Goal: Information Seeking & Learning: Check status

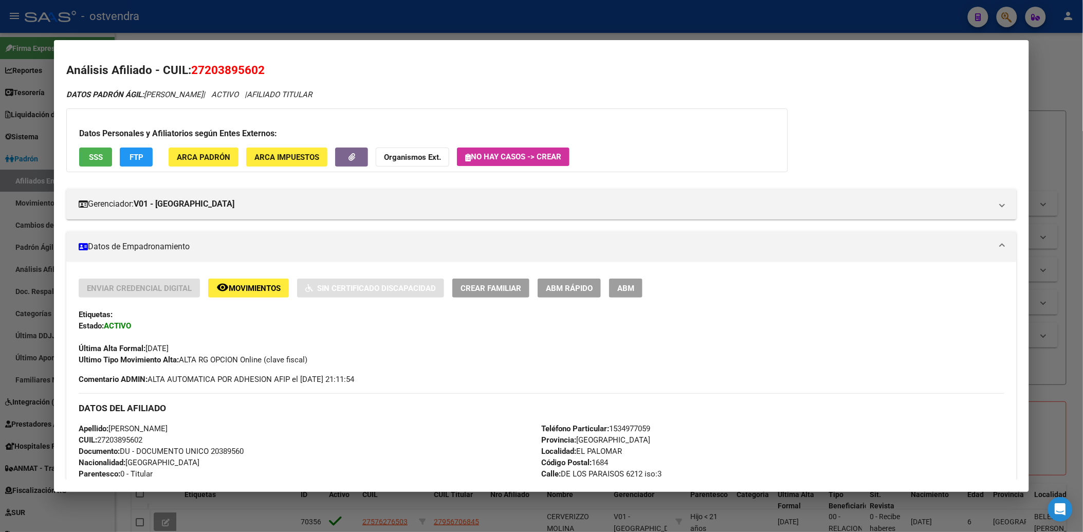
scroll to position [973, 0]
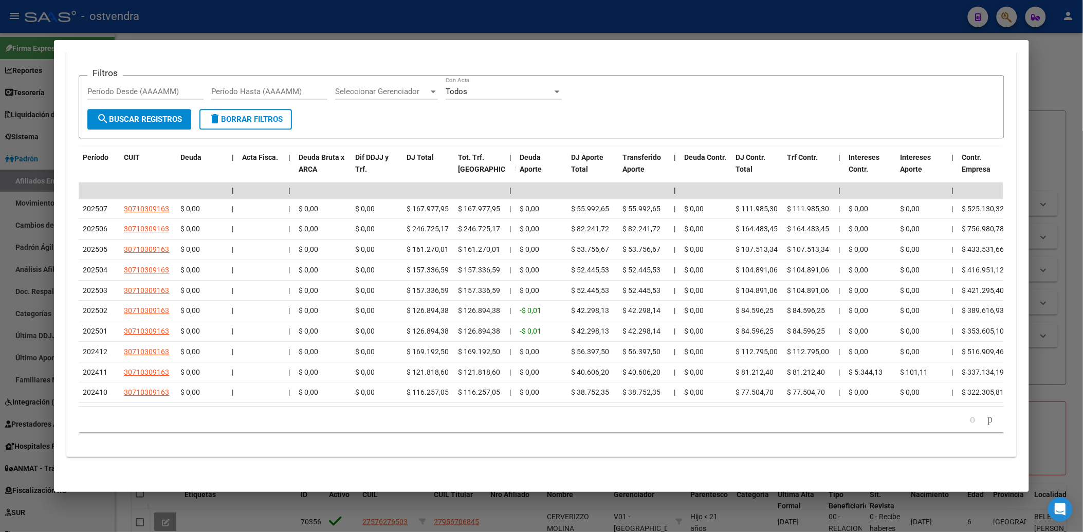
click at [1049, 71] on div at bounding box center [541, 266] width 1083 height 532
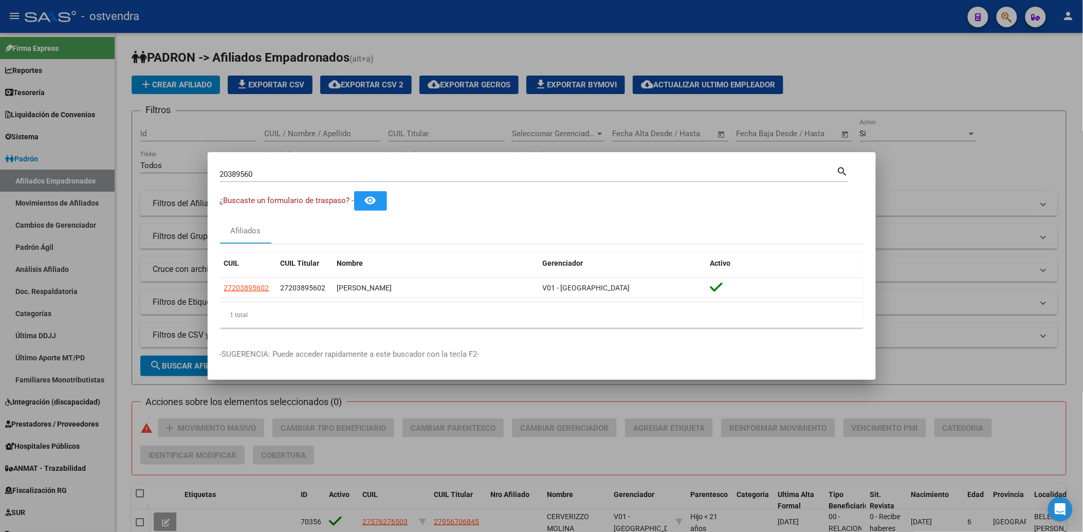
click at [1009, 19] on div at bounding box center [541, 266] width 1083 height 532
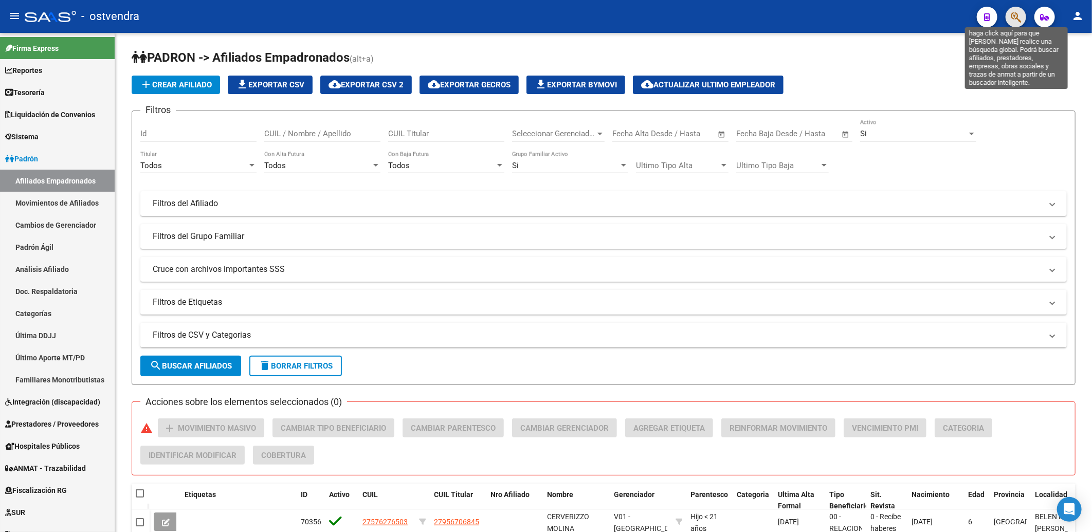
click at [1016, 15] on icon "button" at bounding box center [1016, 17] width 10 height 12
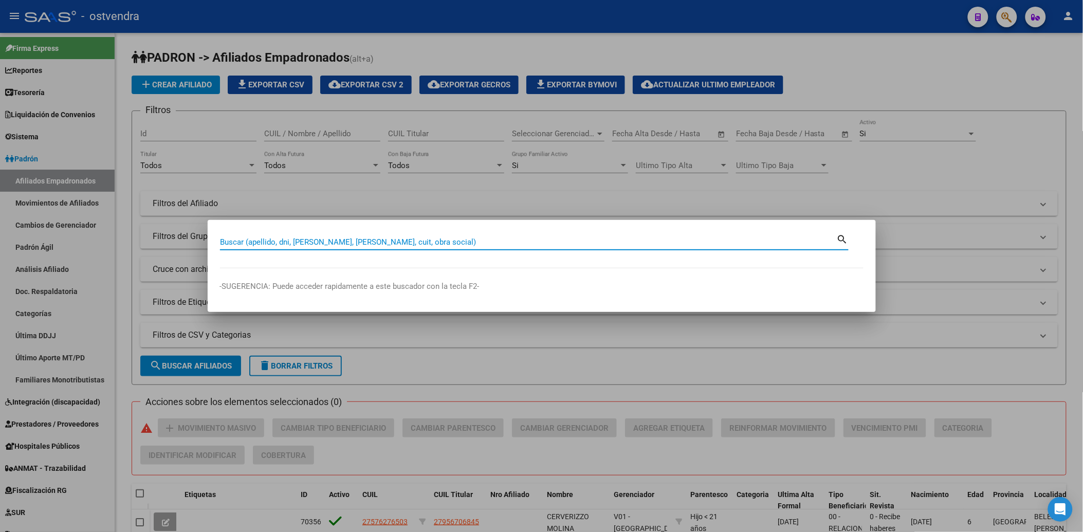
click at [468, 242] on input "Buscar (apellido, dni, [PERSON_NAME], [PERSON_NAME], cuit, obra social)" at bounding box center [528, 242] width 617 height 9
paste input "36365293"
type input "36365293"
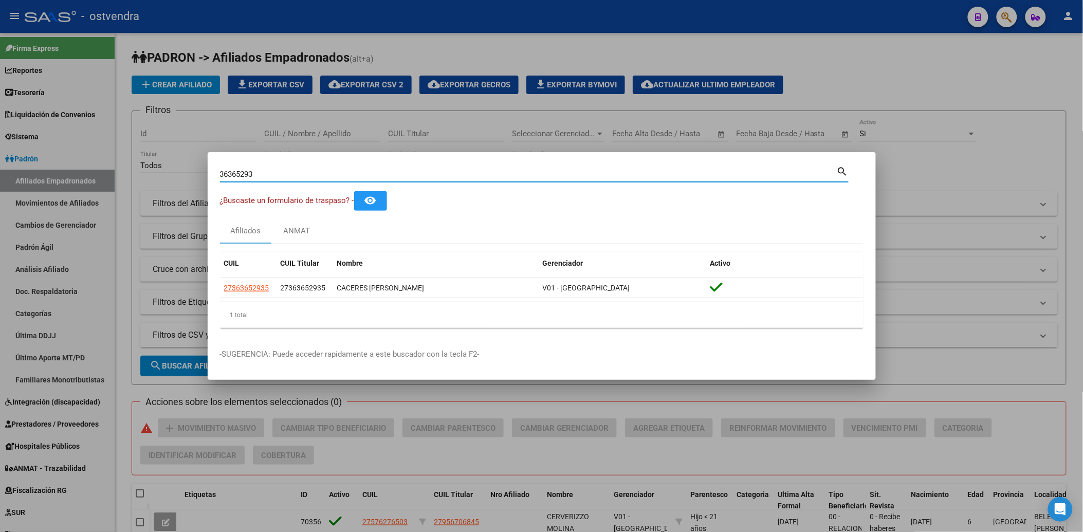
click at [992, 67] on div at bounding box center [541, 266] width 1083 height 532
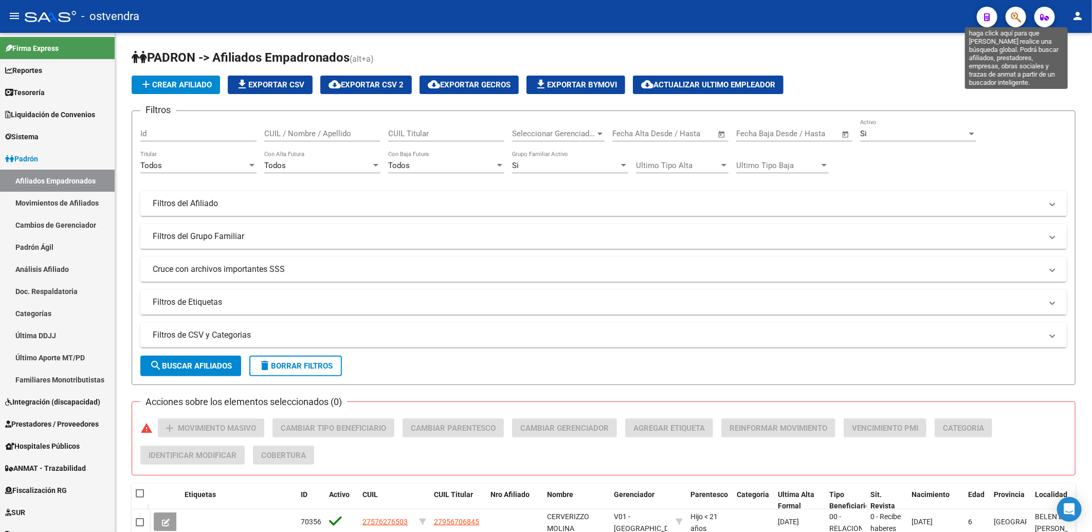
click at [1014, 15] on icon "button" at bounding box center [1016, 17] width 10 height 12
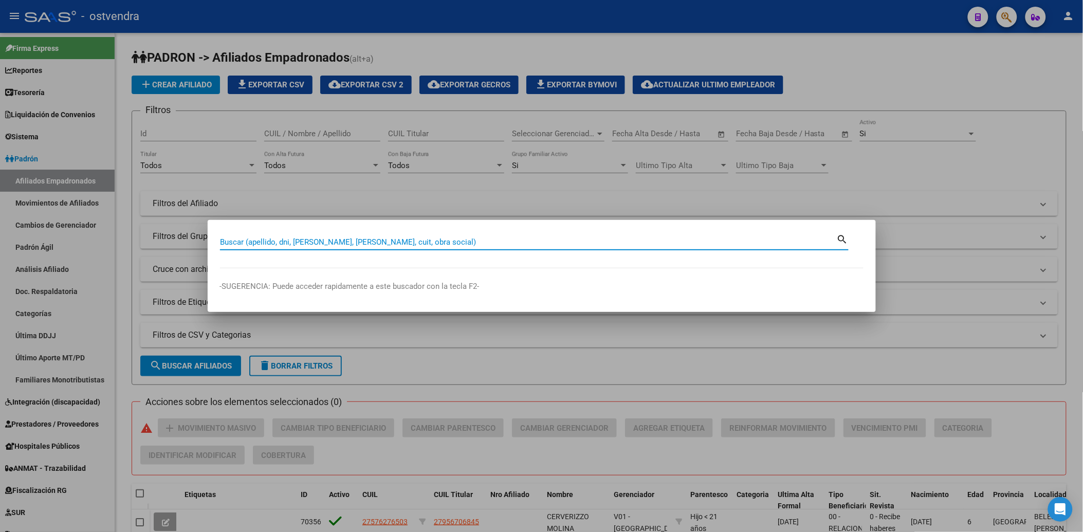
click at [553, 243] on input "Buscar (apellido, dni, [PERSON_NAME], [PERSON_NAME], cuit, obra social)" at bounding box center [528, 242] width 617 height 9
paste input "70301055"
type input "70301055"
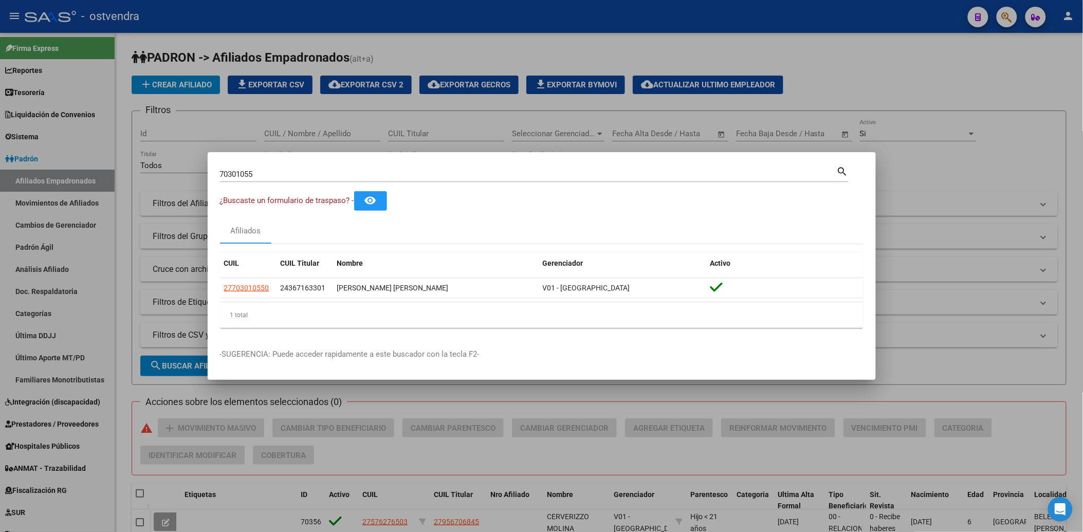
click at [610, 163] on mat-dialog-container "70301055 Buscar (apellido, dni, cuil, nro traspaso, cuit, obra social) search ¿…" at bounding box center [542, 266] width 668 height 228
